Goal: Task Accomplishment & Management: Use online tool/utility

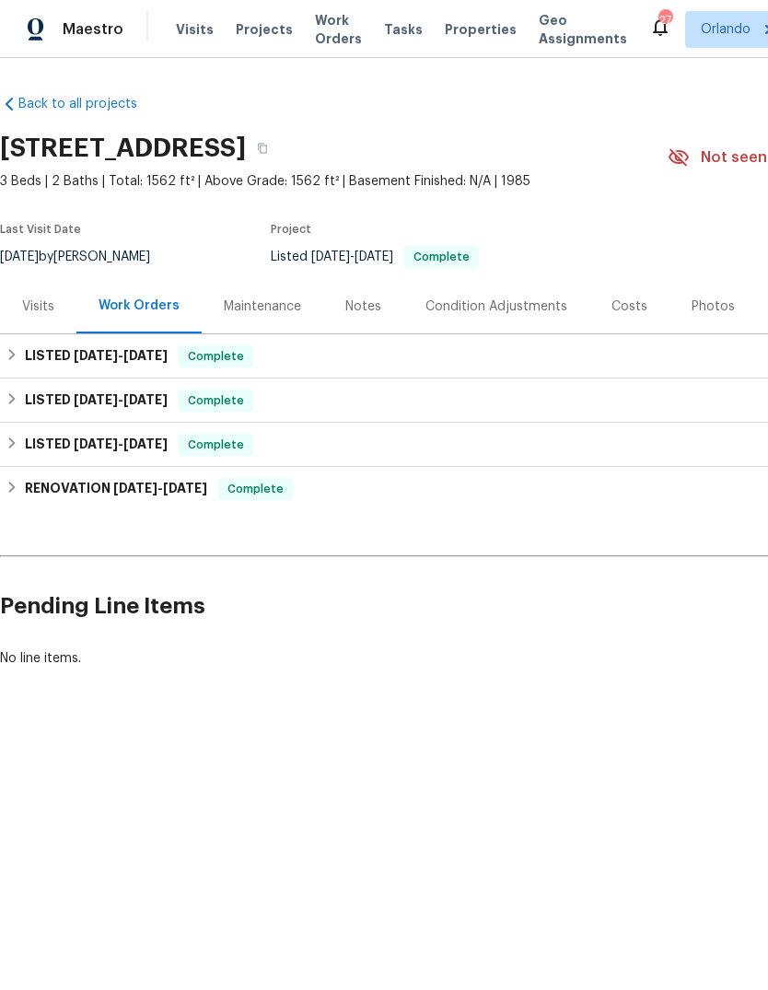
click at [332, 37] on span "Work Orders" at bounding box center [338, 29] width 47 height 37
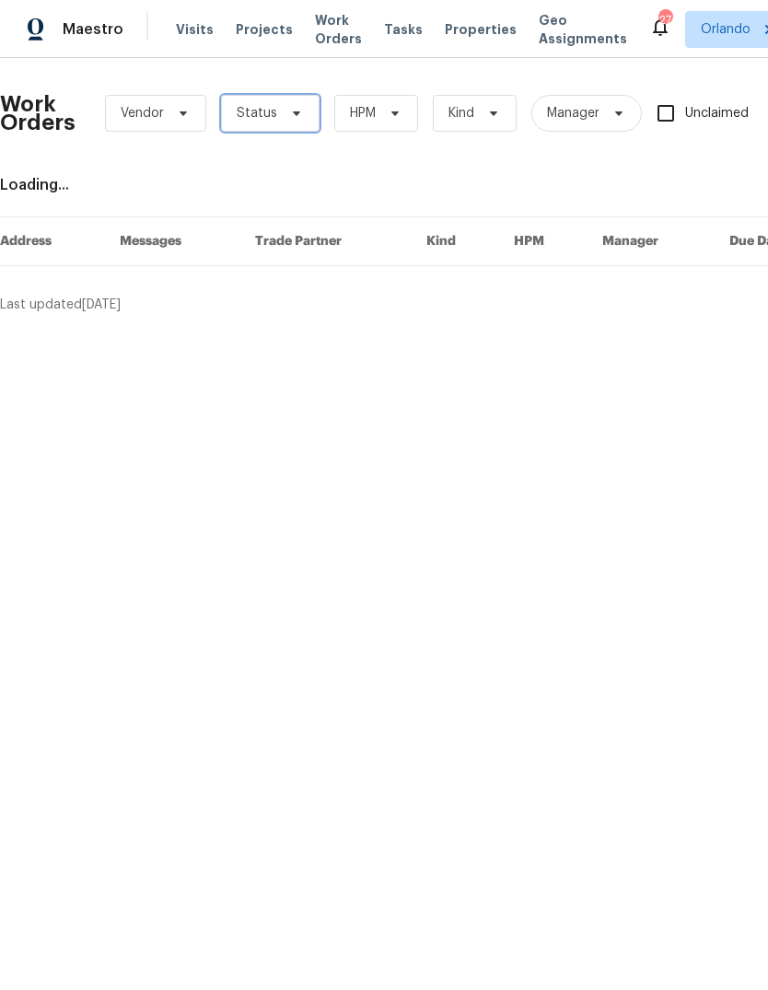
click at [287, 105] on span "Status" at bounding box center [270, 113] width 99 height 37
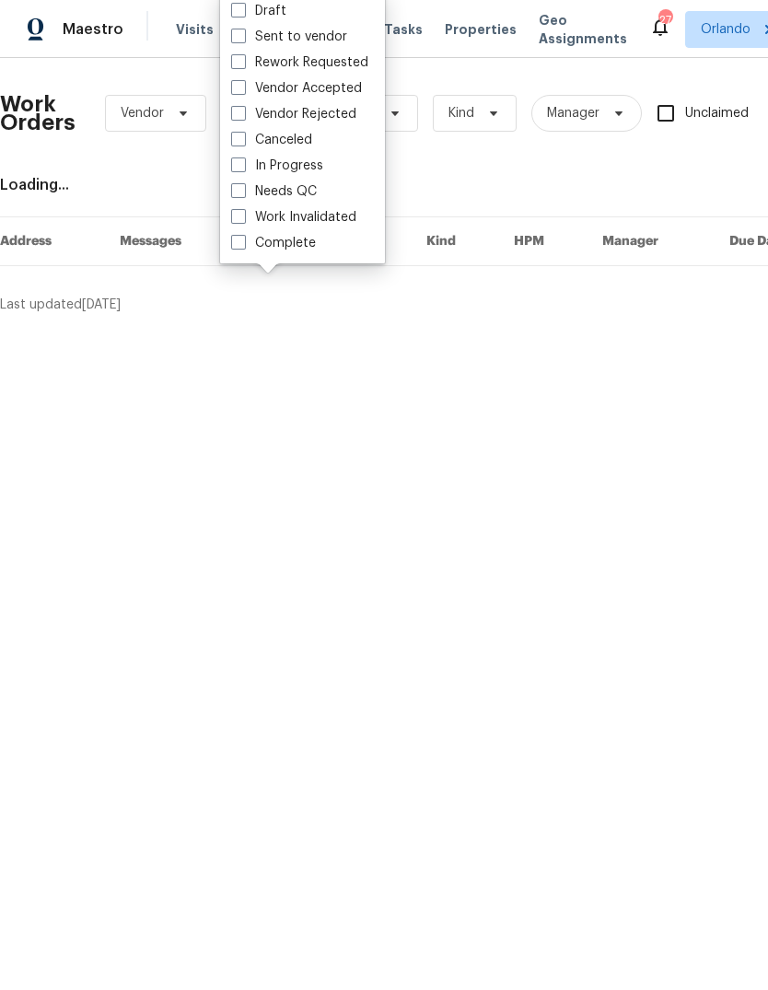
click at [248, 192] on label "Needs QC" at bounding box center [274, 191] width 86 height 18
click at [243, 192] on input "Needs QC" at bounding box center [237, 188] width 12 height 12
checkbox input "true"
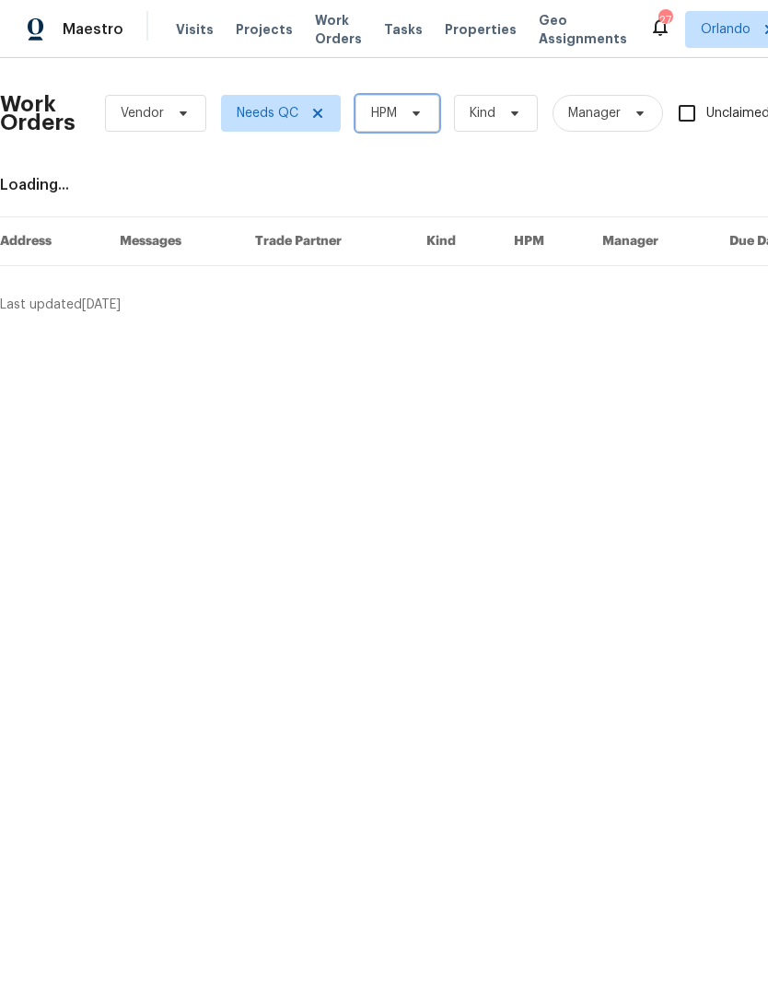
click at [409, 123] on span "HPM" at bounding box center [398, 113] width 84 height 37
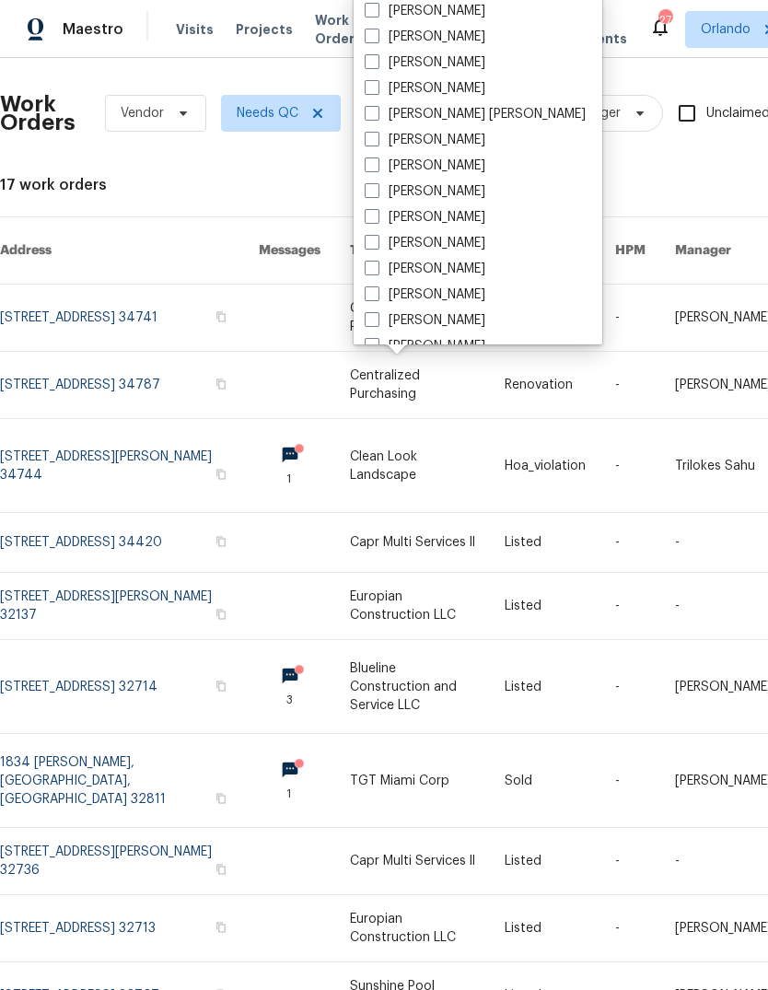
click at [372, 42] on span at bounding box center [372, 36] width 15 height 15
click at [372, 40] on input "[PERSON_NAME]" at bounding box center [371, 34] width 12 height 12
checkbox input "true"
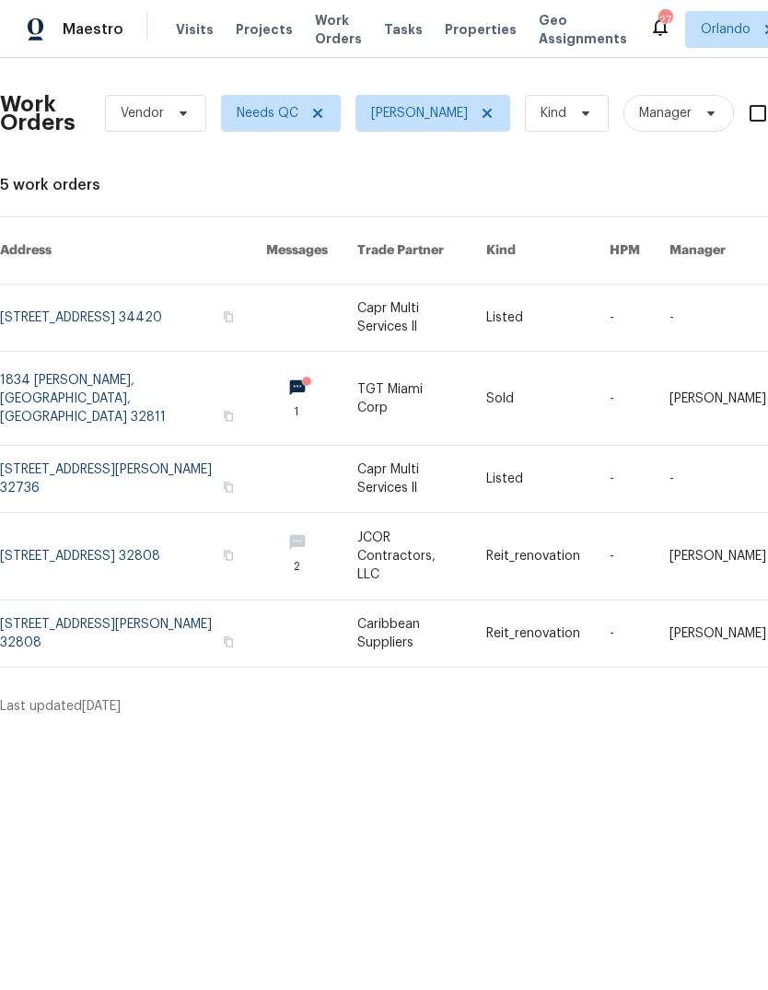
click at [36, 285] on link at bounding box center [133, 318] width 266 height 66
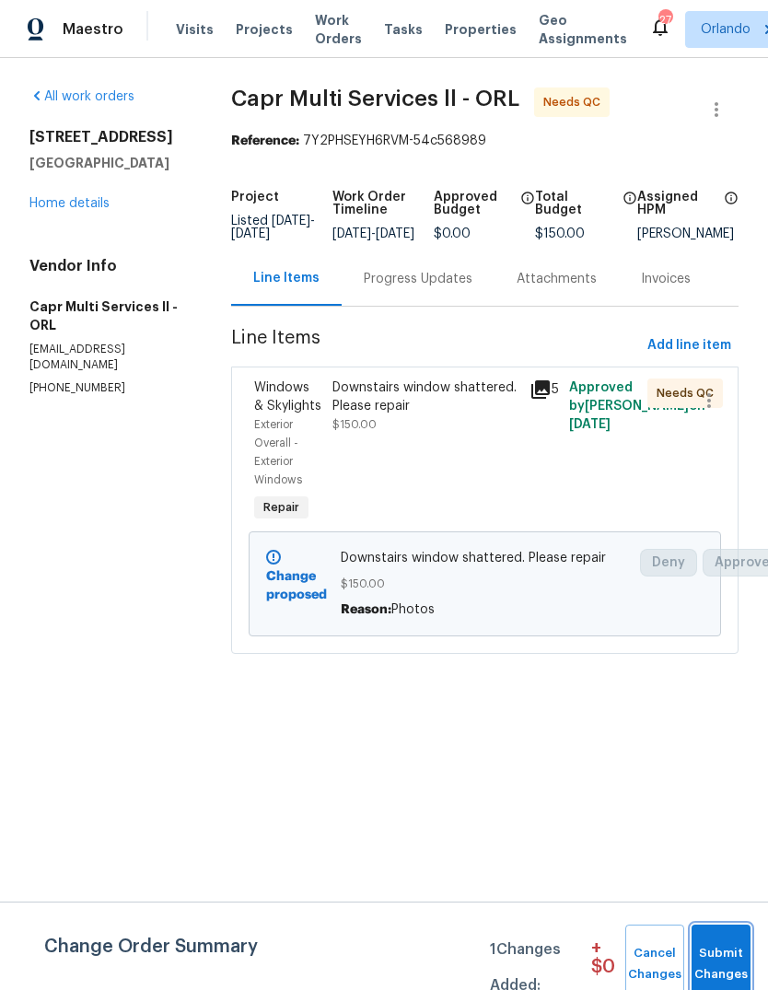
click at [721, 954] on span "Submit Changes" at bounding box center [721, 964] width 41 height 42
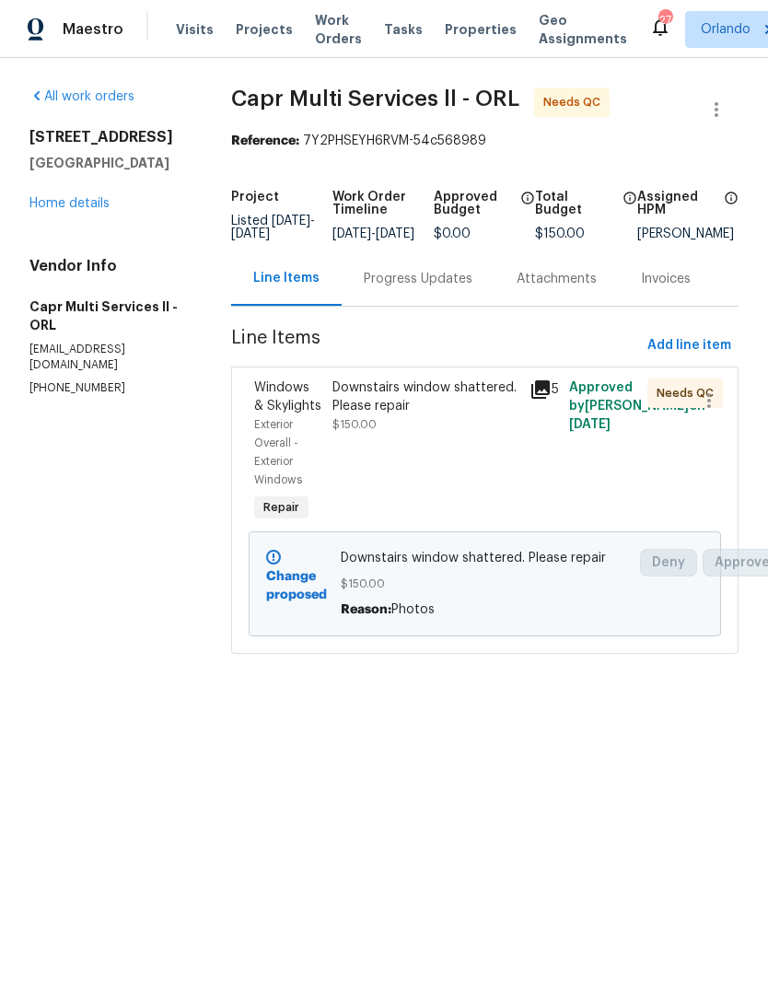
click at [279, 413] on span "Windows & Skylights" at bounding box center [287, 396] width 67 height 31
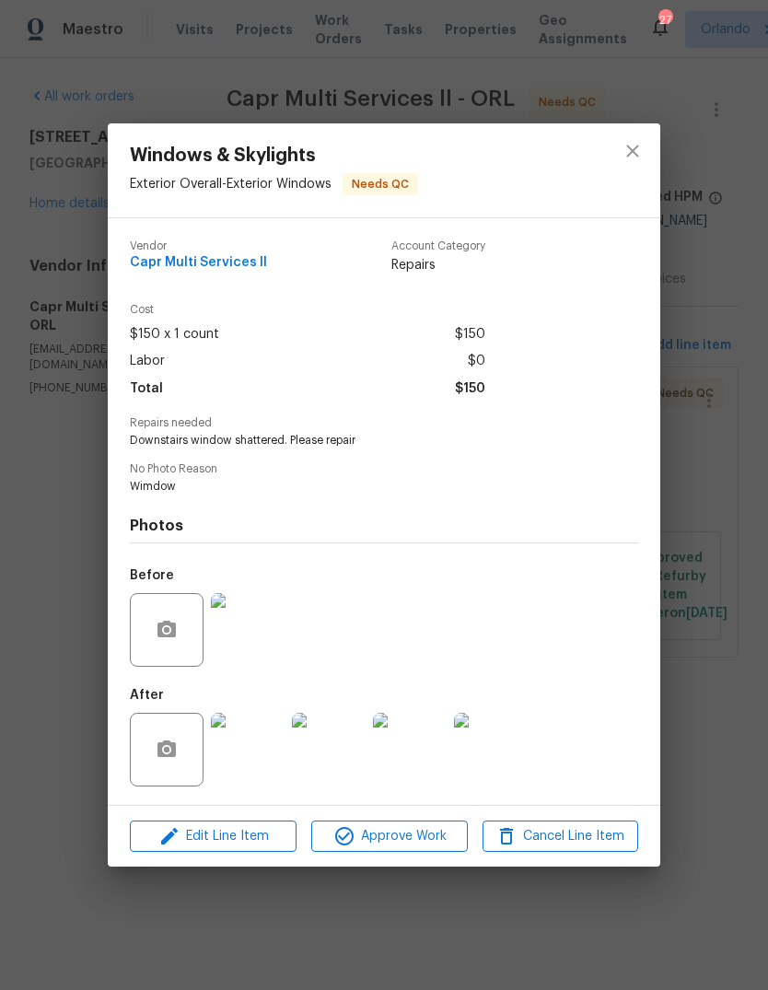
click at [258, 738] on img at bounding box center [248, 750] width 74 height 74
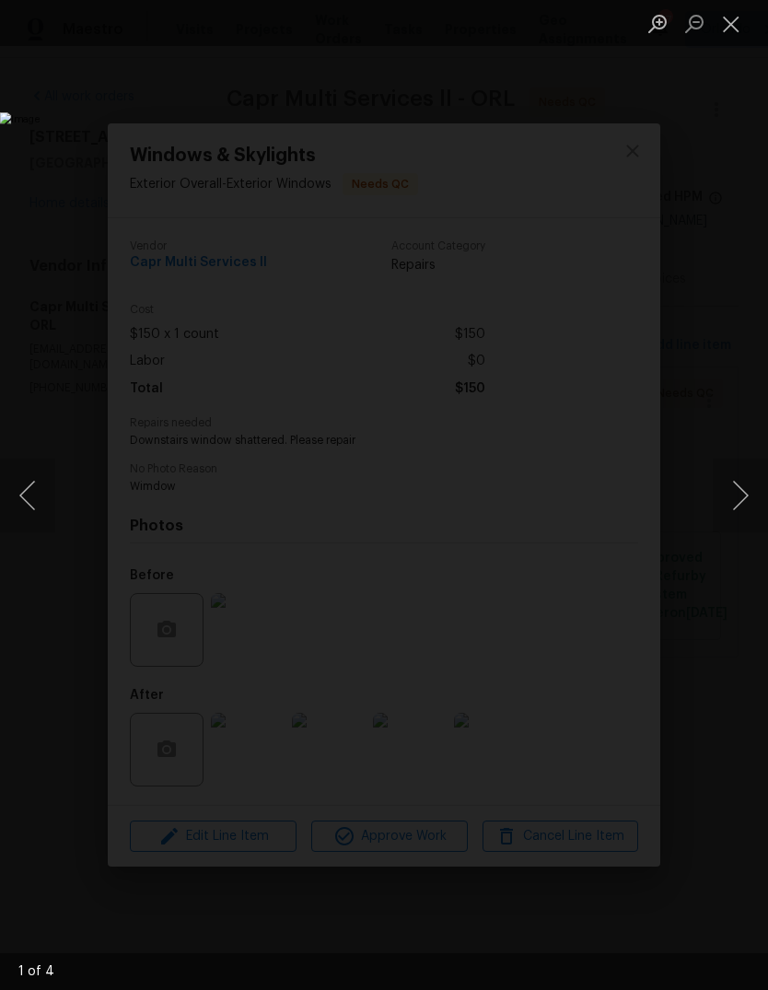
click at [61, 679] on img "Lightbox" at bounding box center [297, 495] width 594 height 766
click at [728, 26] on button "Close lightbox" at bounding box center [731, 23] width 37 height 32
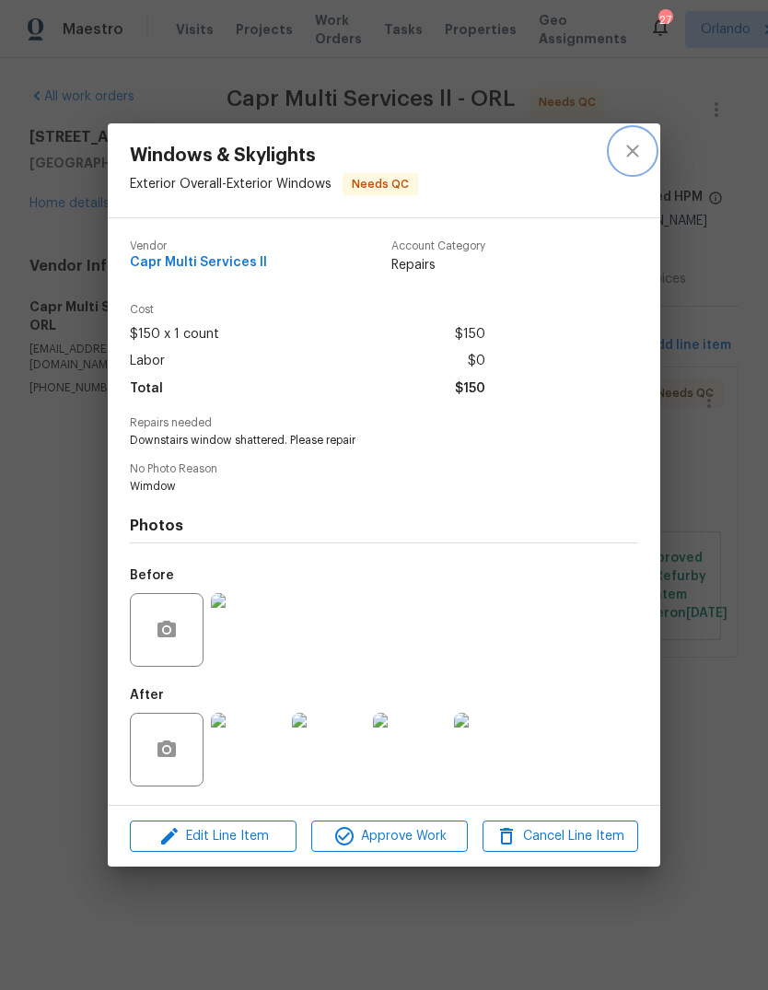
click at [642, 136] on button "close" at bounding box center [633, 151] width 44 height 44
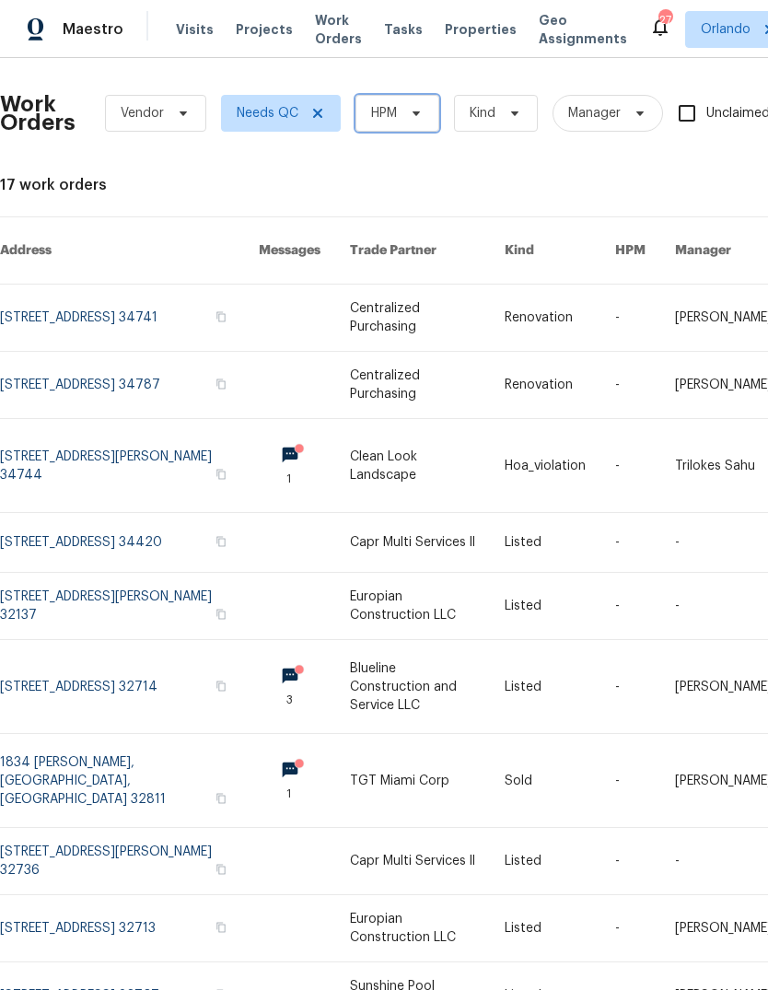
click at [407, 111] on span at bounding box center [414, 113] width 20 height 15
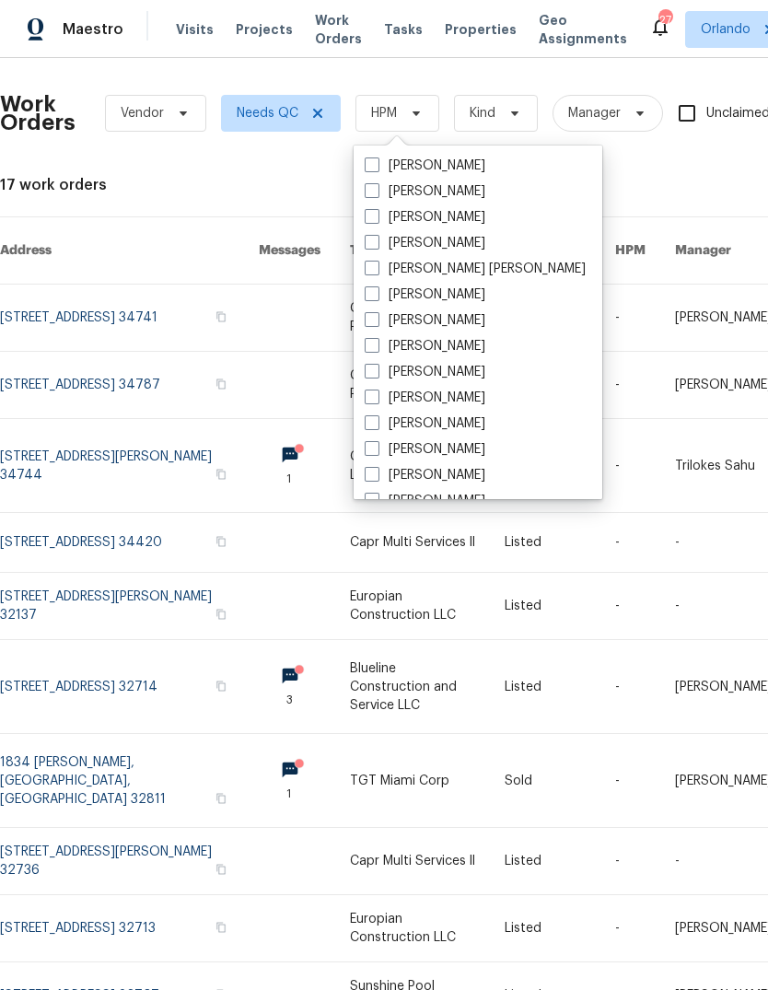
click at [392, 199] on label "[PERSON_NAME]" at bounding box center [425, 191] width 121 height 18
click at [377, 194] on input "[PERSON_NAME]" at bounding box center [371, 188] width 12 height 12
checkbox input "true"
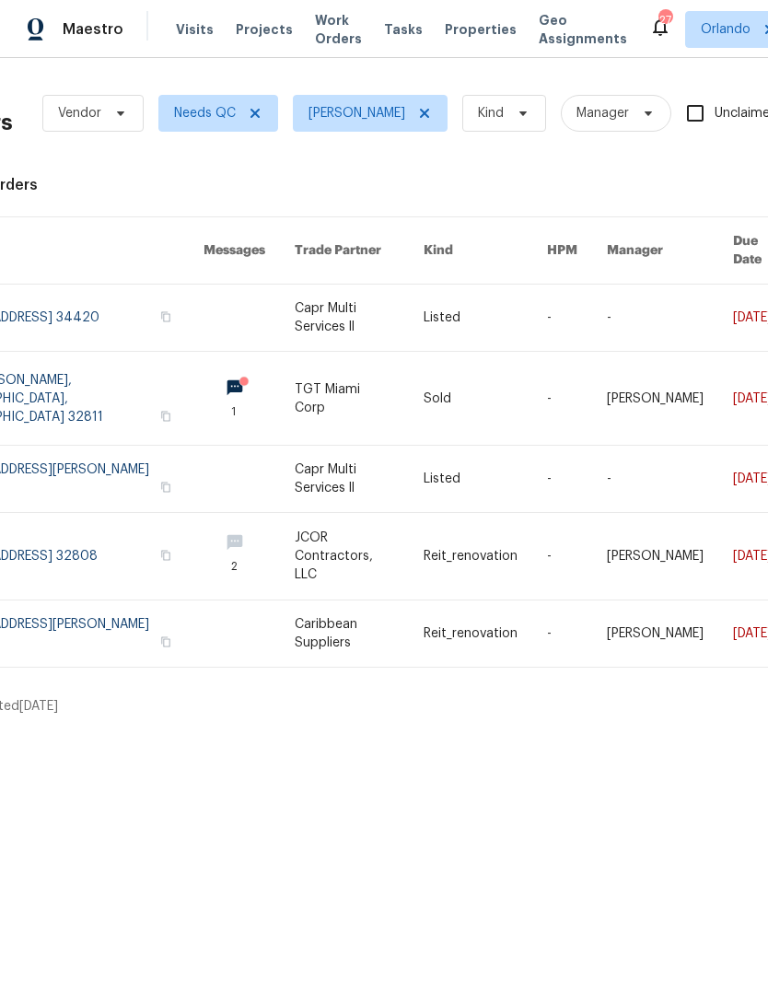
click at [189, 553] on td "2" at bounding box center [234, 557] width 91 height 88
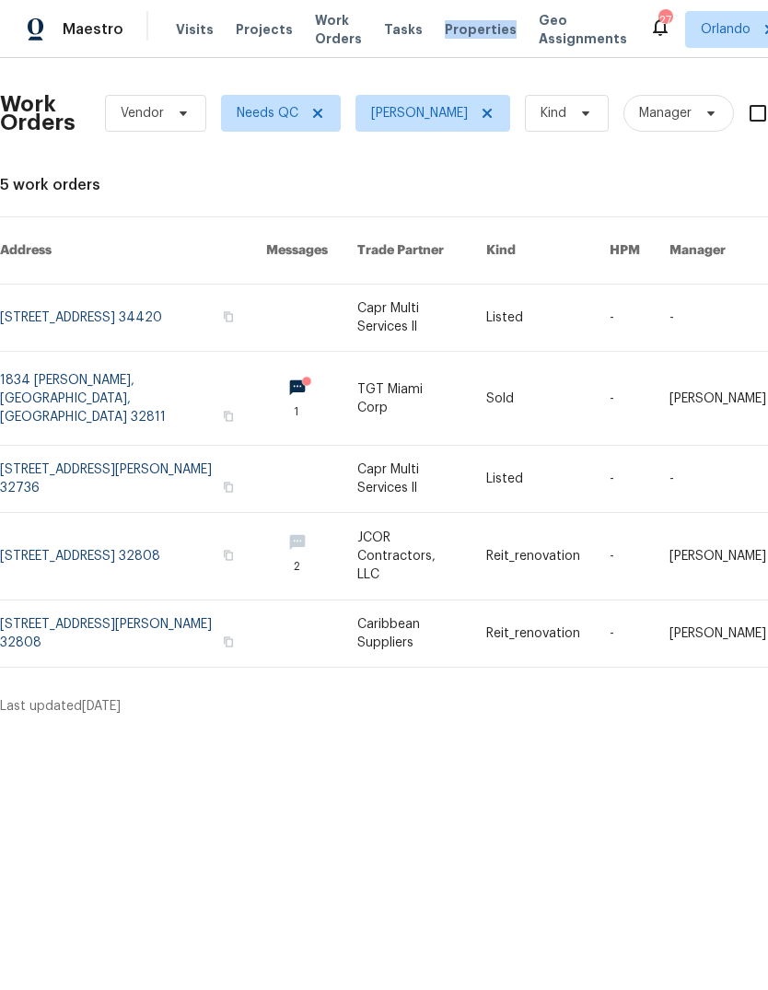
click at [626, 731] on html "Maestro Visits Projects Work Orders Tasks Properties Geo Assignments 27 Orlando…" at bounding box center [384, 365] width 768 height 731
click at [135, 731] on html "Maestro Visits Projects Work Orders Tasks Properties Geo Assignments 27 Orlando…" at bounding box center [384, 365] width 768 height 731
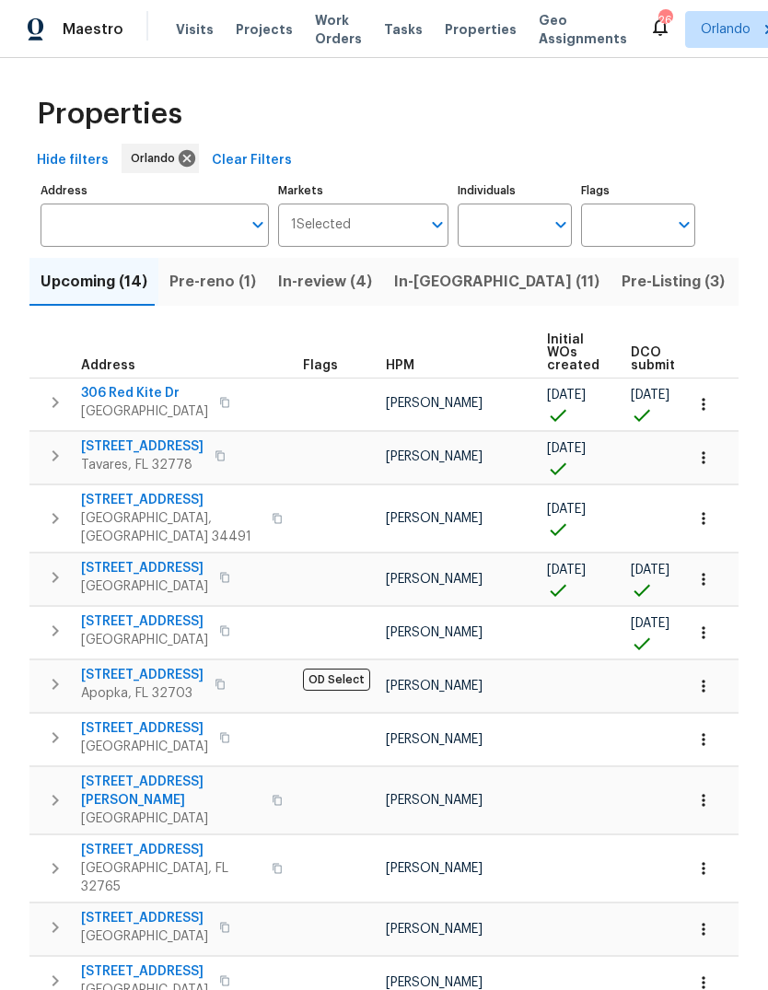
scroll to position [0, -4]
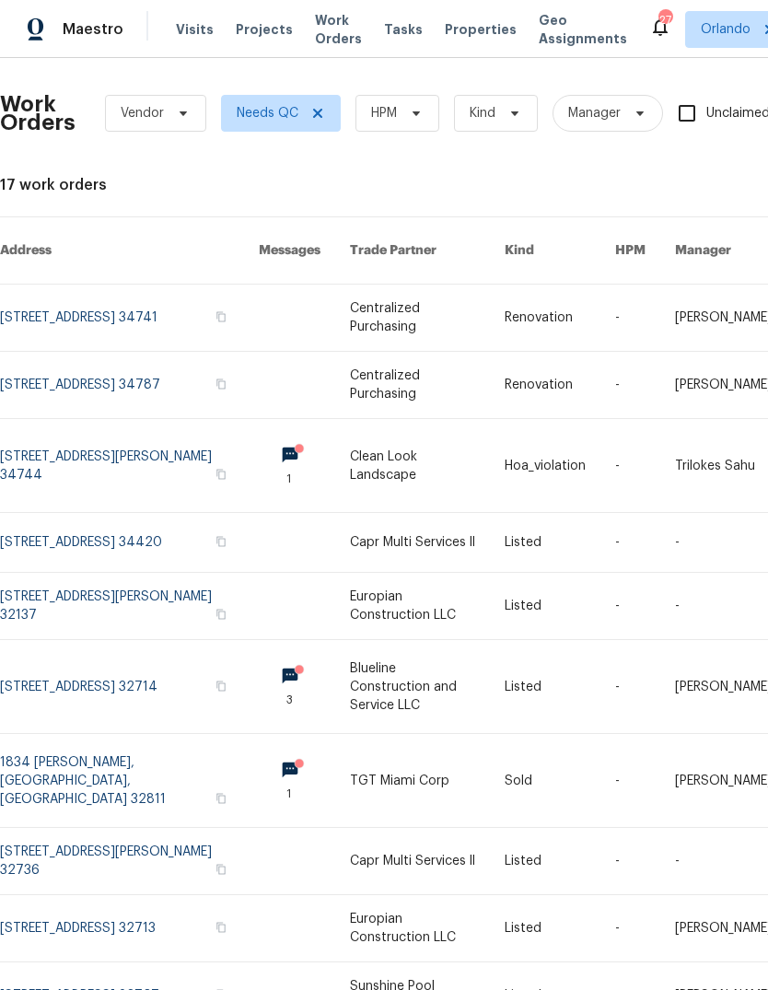
click at [456, 31] on span "Properties" at bounding box center [481, 29] width 72 height 18
